Goal: Information Seeking & Learning: Learn about a topic

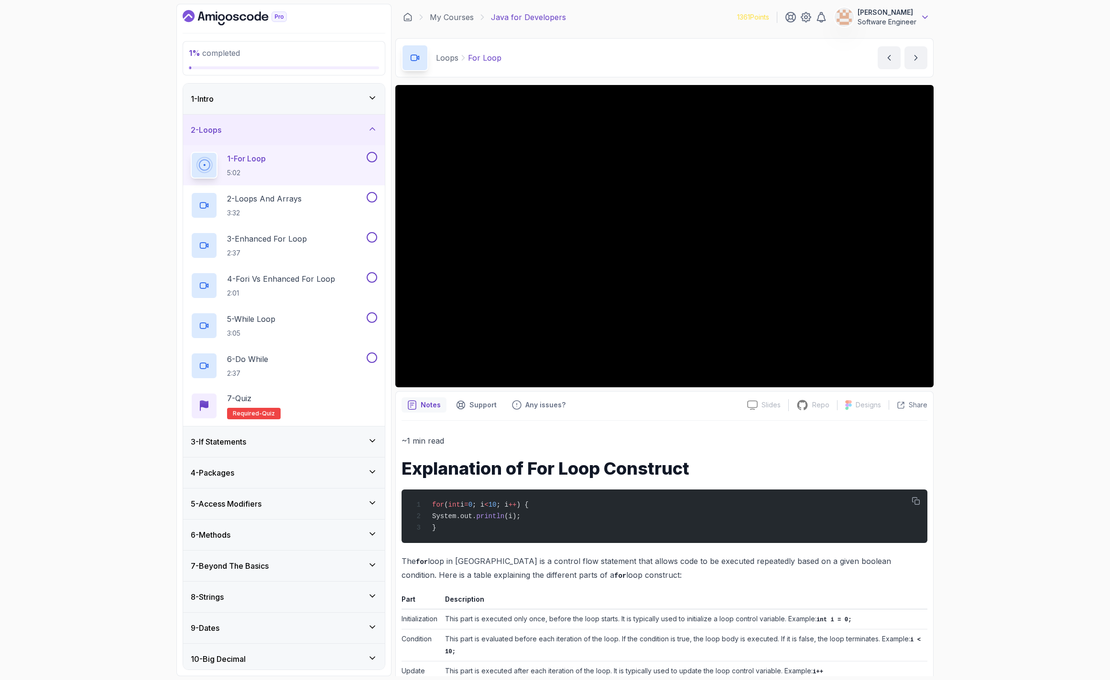
click at [927, 15] on icon at bounding box center [925, 17] width 10 height 10
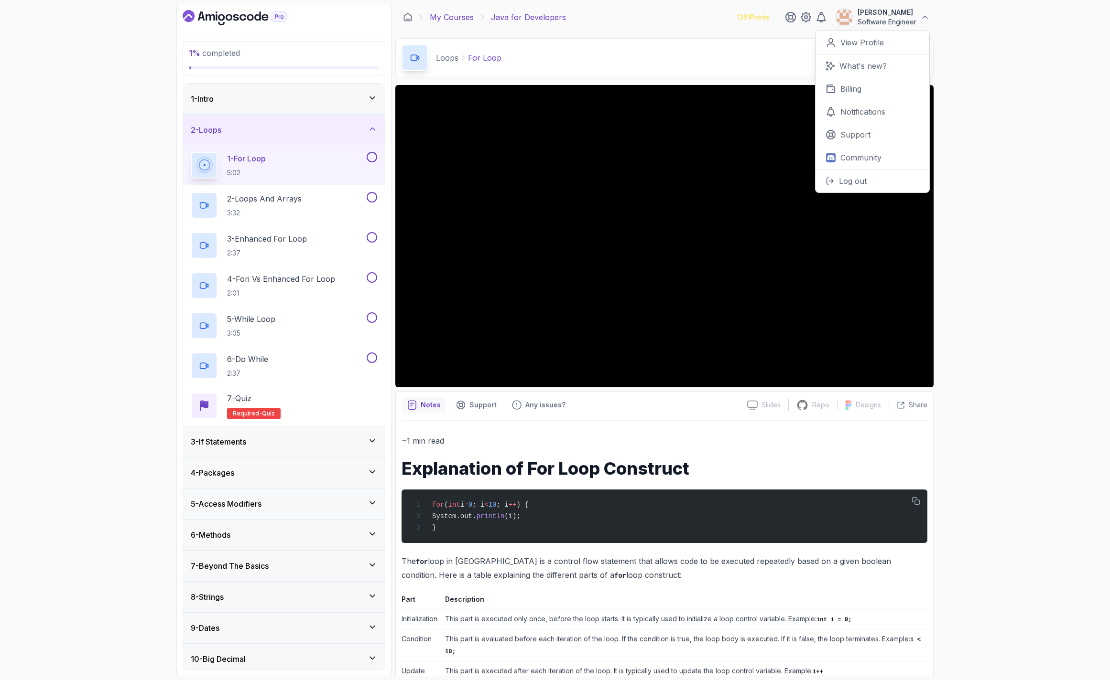
click at [453, 26] on div "My Courses Java for Developers 1361 Points [PERSON_NAME] Software Engineer 0 Po…" at bounding box center [664, 17] width 538 height 27
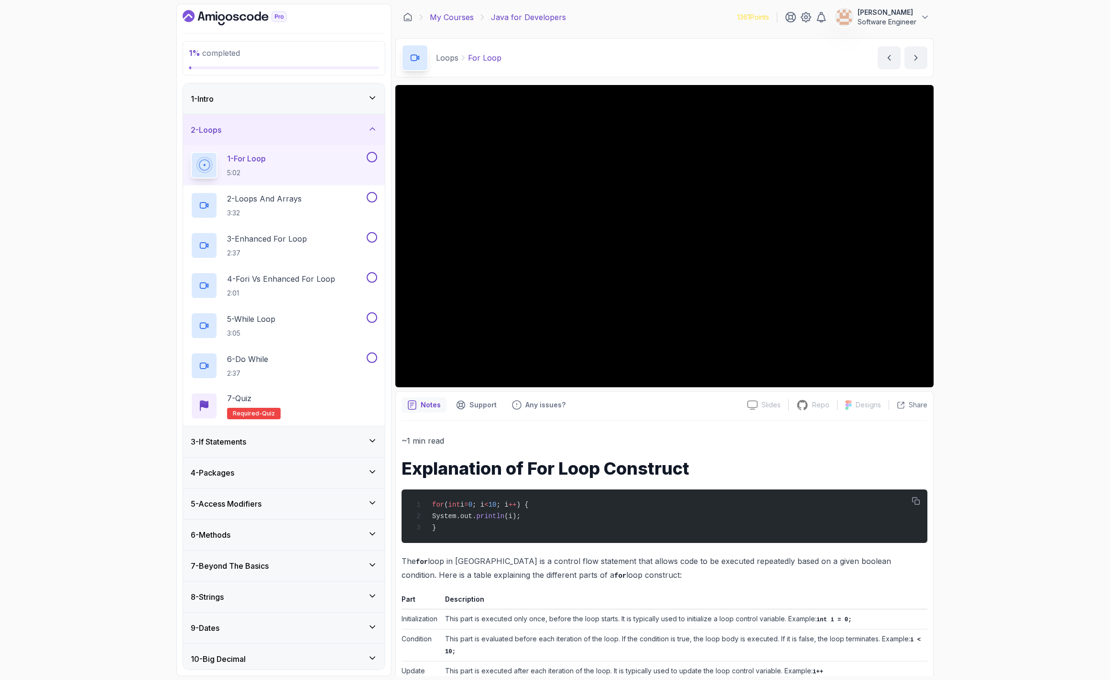
click at [450, 19] on link "My Courses" at bounding box center [452, 16] width 44 height 11
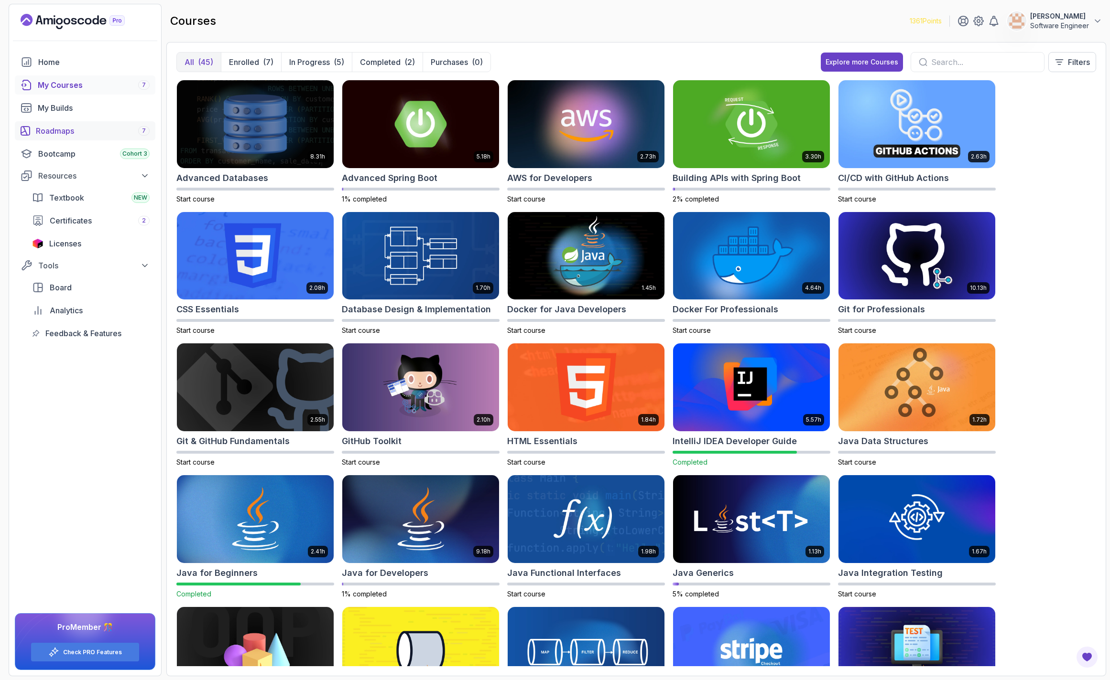
click at [94, 140] on link "Roadmaps 7" at bounding box center [85, 130] width 140 height 19
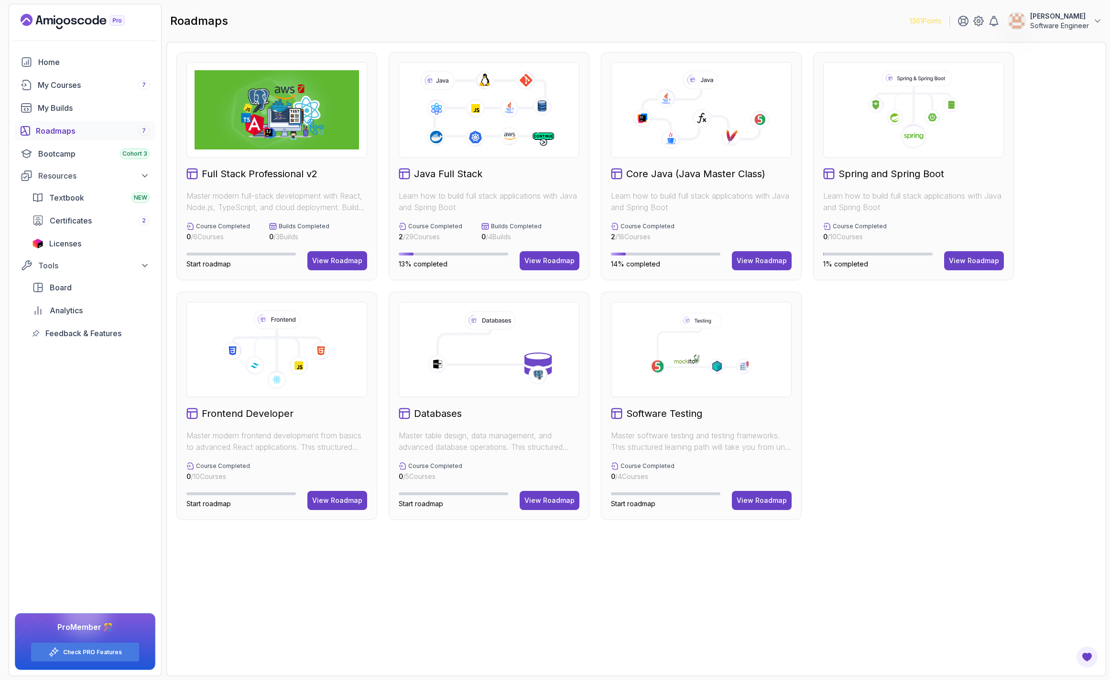
click at [83, 133] on div "Roadmaps 7" at bounding box center [93, 130] width 114 height 11
click at [548, 261] on div "View Roadmap" at bounding box center [549, 261] width 50 height 10
click at [748, 260] on div "View Roadmap" at bounding box center [761, 261] width 50 height 10
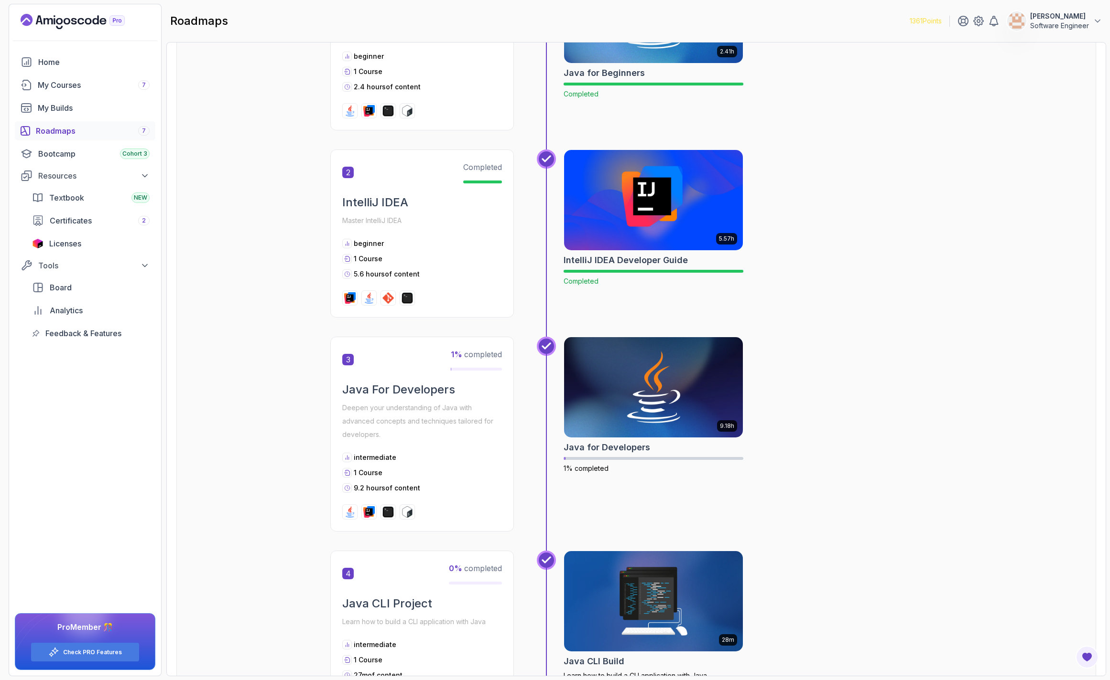
scroll to position [287, 0]
click at [678, 393] on img at bounding box center [654, 386] width 188 height 105
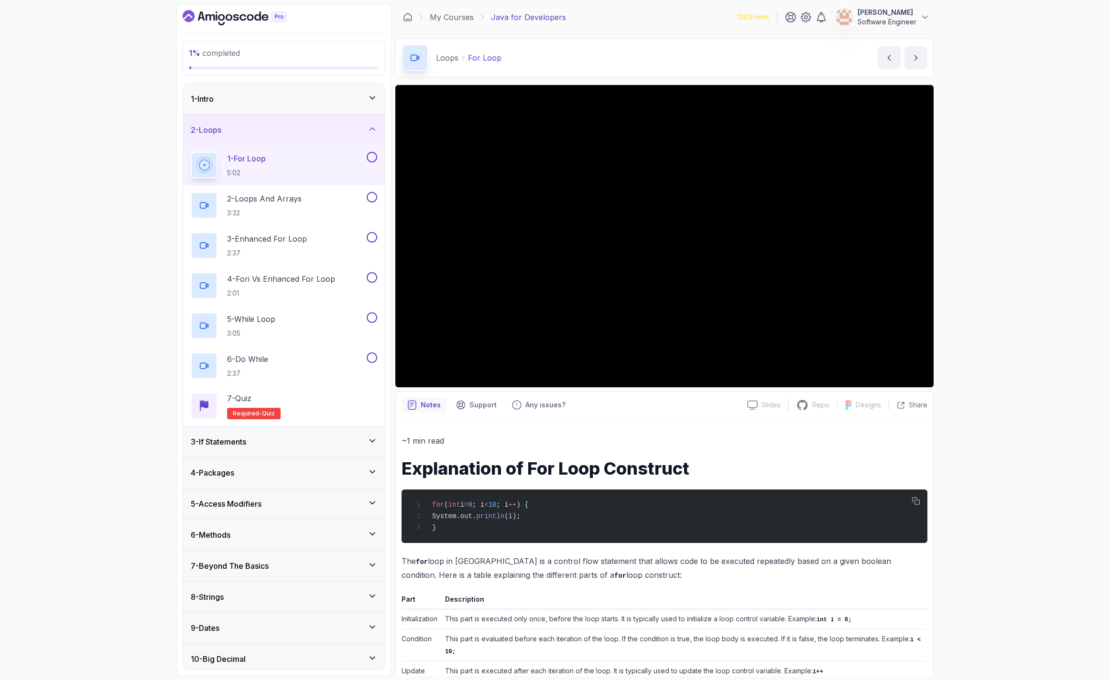
click at [229, 101] on div "1 - Intro" at bounding box center [284, 98] width 186 height 11
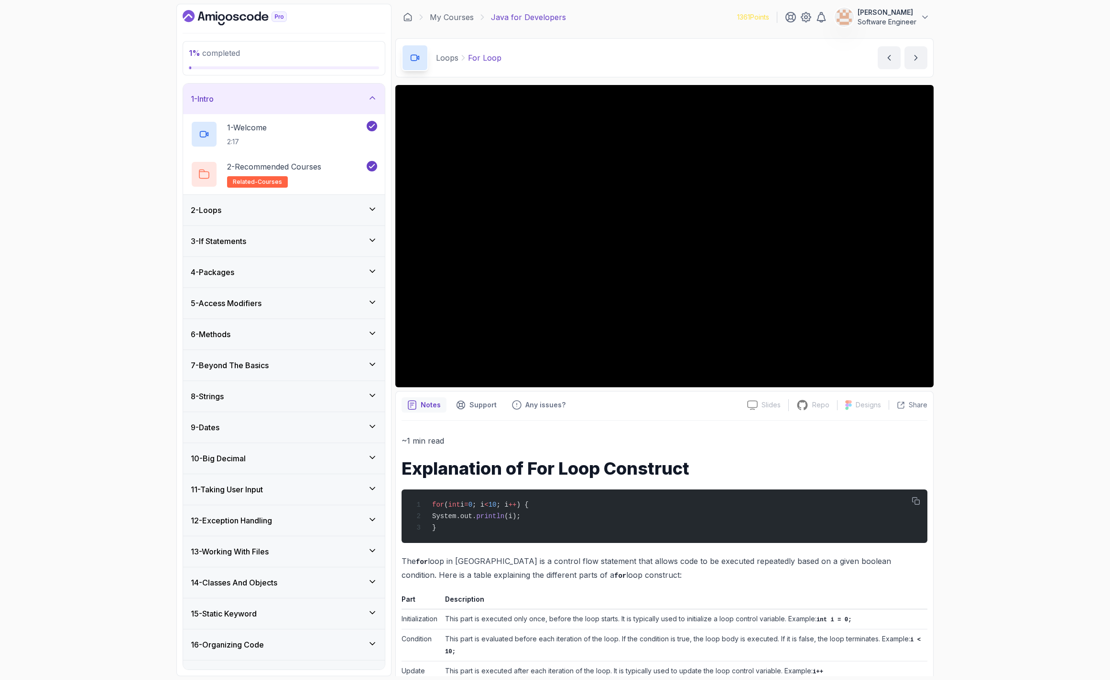
click at [229, 101] on div "1 - Intro" at bounding box center [284, 98] width 186 height 11
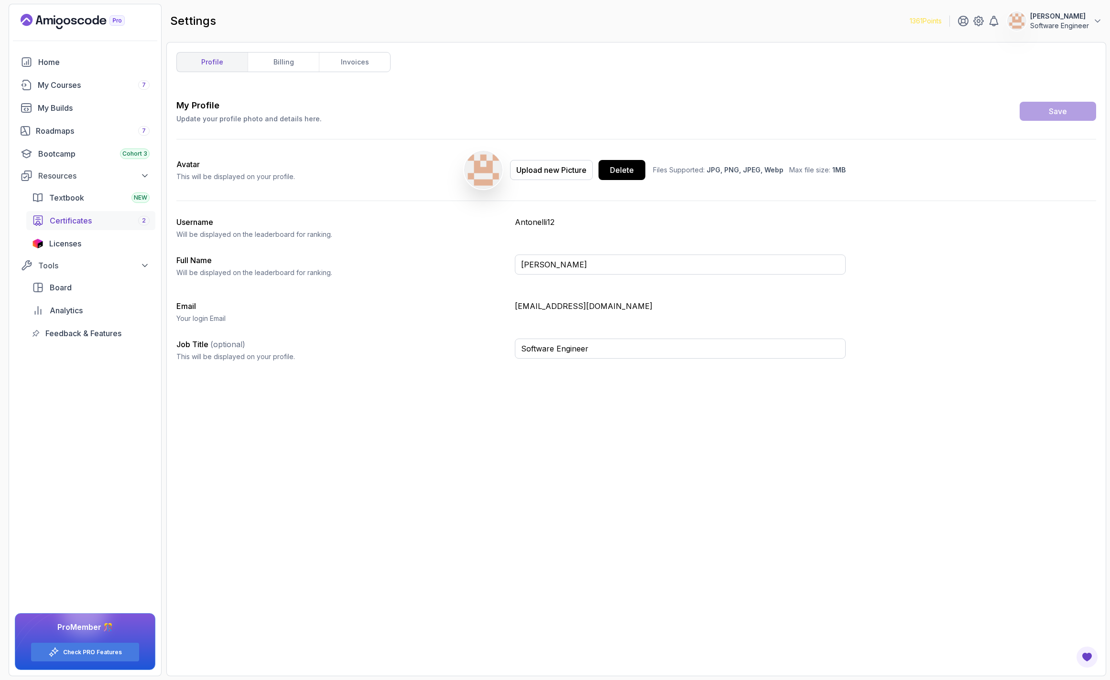
click at [91, 222] on span "Certificates" at bounding box center [71, 220] width 42 height 11
